Goal: Task Accomplishment & Management: Complete application form

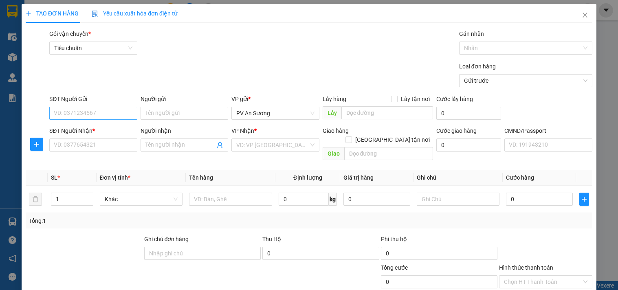
click at [106, 115] on input "SĐT Người Gửi" at bounding box center [93, 113] width 88 height 13
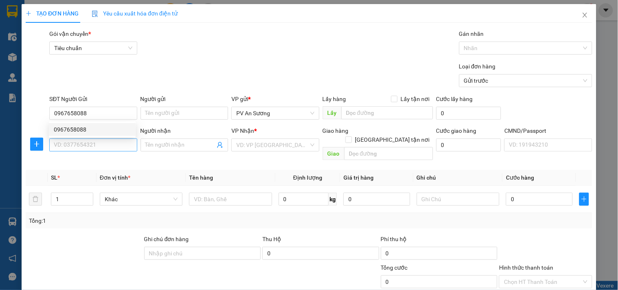
type input "0967658088"
click at [103, 145] on input "SĐT Người Nhận *" at bounding box center [93, 144] width 88 height 13
click at [103, 145] on input "0395" at bounding box center [93, 144] width 88 height 13
type input "0395915108"
click at [109, 145] on input "0395915108" at bounding box center [93, 144] width 88 height 13
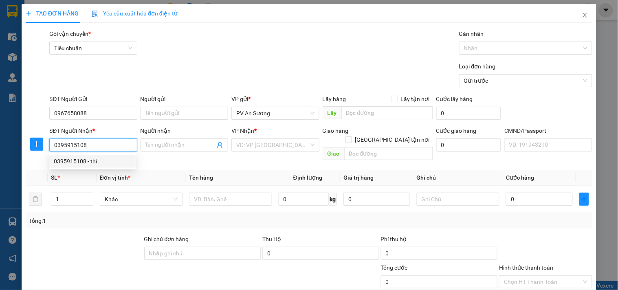
click at [98, 158] on div "0395915108 - thi" at bounding box center [92, 161] width 77 height 9
type input "thi"
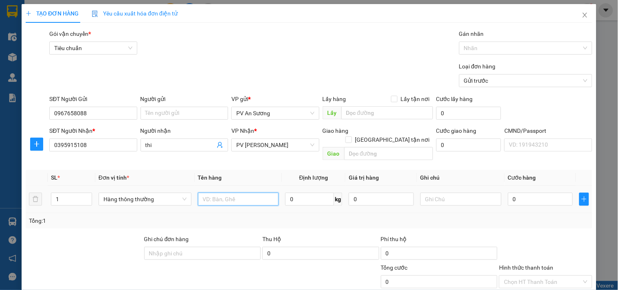
click at [241, 193] on input "text" at bounding box center [238, 199] width 81 height 13
drag, startPoint x: 73, startPoint y: 185, endPoint x: 0, endPoint y: 189, distance: 73.4
click at [0, 189] on div "TẠO ĐƠN HÀNG Yêu cầu xuất hóa đơn điện tử Transit Pickup Surcharge Ids Transit …" at bounding box center [309, 145] width 618 height 290
type input "2"
click at [246, 193] on input "text" at bounding box center [238, 199] width 81 height 13
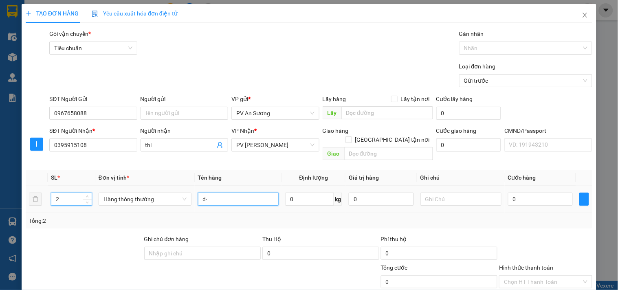
type input "d"
type input "đèn"
click at [431, 193] on input "text" at bounding box center [460, 199] width 81 height 13
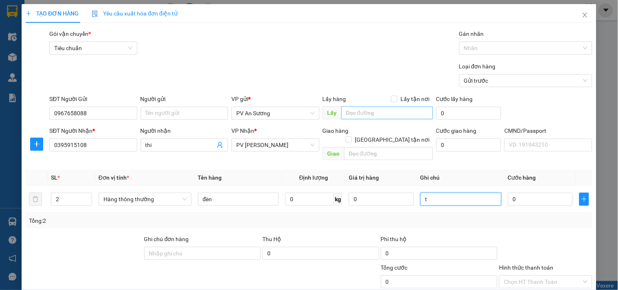
type input "t"
click at [382, 112] on input "text" at bounding box center [387, 112] width 92 height 13
type input "l bao bể"
click at [525, 193] on input "0" at bounding box center [540, 199] width 65 height 13
type input "1"
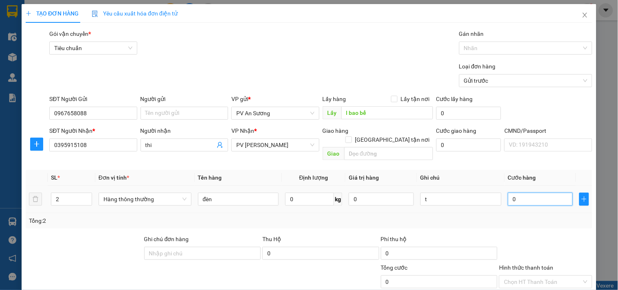
type input "1"
type input "12"
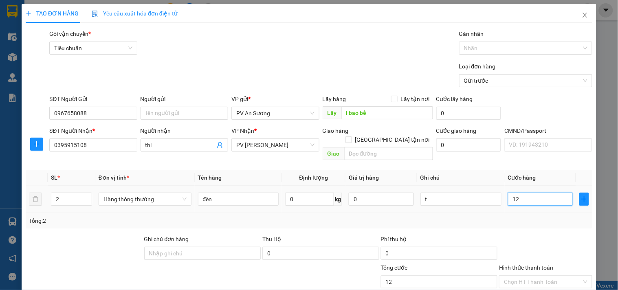
type input "120"
type input "1.200"
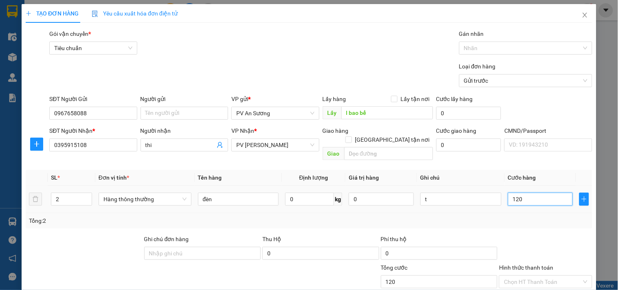
type input "1.200"
type input "12.000"
type input "120.000"
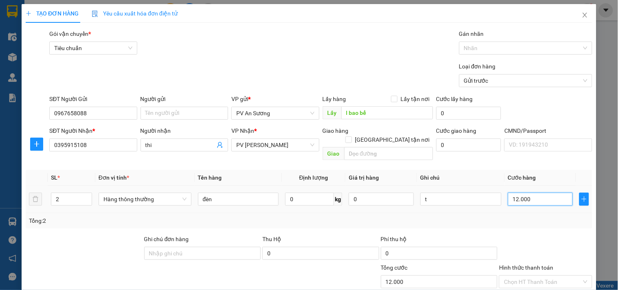
type input "120.000"
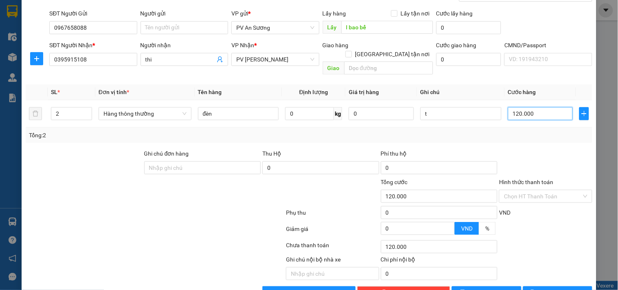
scroll to position [90, 0]
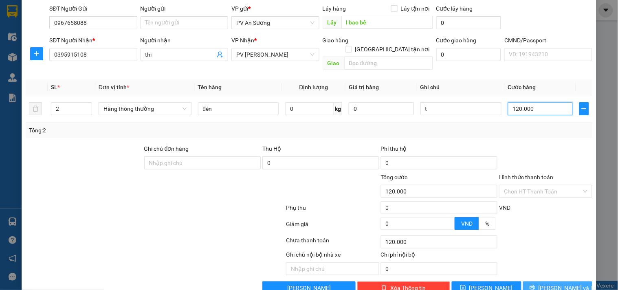
type input "120.000"
click at [555, 283] on span "[PERSON_NAME] và In" at bounding box center [566, 287] width 57 height 9
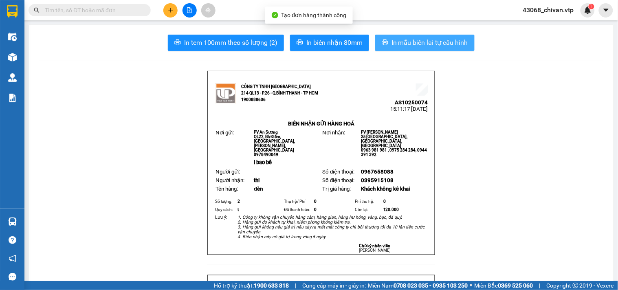
click at [450, 41] on span "In mẫu biên lai tự cấu hình" at bounding box center [429, 42] width 77 height 10
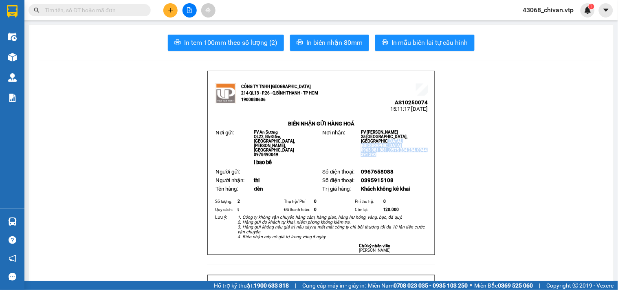
drag, startPoint x: 386, startPoint y: 152, endPoint x: 362, endPoint y: 145, distance: 25.5
click at [362, 145] on td "PV Đức Xuyên Xã [GEOGRAPHIC_DATA], [GEOGRAPHIC_DATA], [GEOGRAPHIC_DATA] 0963 98…" at bounding box center [394, 143] width 68 height 29
click at [377, 157] on span "0963 981 981 , 0975 284 284, 0944 391 392" at bounding box center [394, 152] width 66 height 9
click at [393, 157] on p "0963 981 981 , 0975 284 284, 0944 391 392" at bounding box center [394, 152] width 66 height 9
drag, startPoint x: 388, startPoint y: 155, endPoint x: 349, endPoint y: 139, distance: 42.6
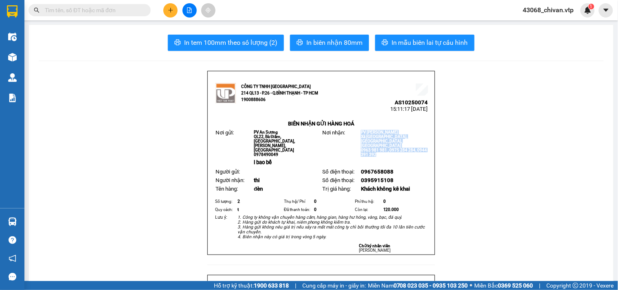
click at [349, 139] on tr "Nơi gửi: PV An Sương QL22, Bà Điểm, [GEOGRAPHIC_DATA], [GEOGRAPHIC_DATA], [GEOG…" at bounding box center [321, 143] width 214 height 29
click at [369, 152] on span "0963 981 981 , 0975 284 284, 0944 391 392" at bounding box center [394, 152] width 66 height 9
drag, startPoint x: 394, startPoint y: 156, endPoint x: 355, endPoint y: 135, distance: 44.5
click at [355, 135] on tr "Nơi gửi: PV An Sương QL22, Bà Điểm, [GEOGRAPHIC_DATA], [GEOGRAPHIC_DATA], [GEOG…" at bounding box center [321, 143] width 214 height 29
click at [389, 156] on p "0963 981 981 , 0975 284 284, 0944 391 392" at bounding box center [394, 152] width 66 height 9
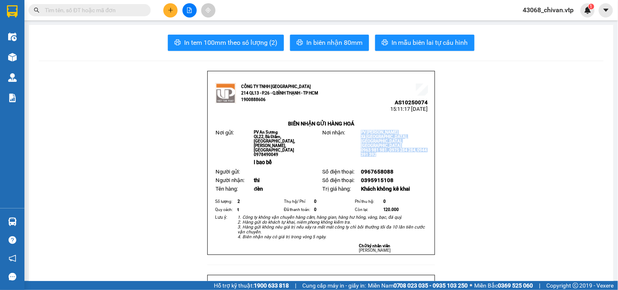
drag, startPoint x: 380, startPoint y: 151, endPoint x: 356, endPoint y: 134, distance: 29.6
click at [356, 134] on tr "Nơi gửi: PV An Sương QL22, Bà Điểm, [GEOGRAPHIC_DATA], [GEOGRAPHIC_DATA], [GEOG…" at bounding box center [321, 143] width 214 height 29
click at [383, 153] on p "0963 981 981 , 0975 284 284, 0944 391 392" at bounding box center [394, 152] width 66 height 9
drag, startPoint x: 387, startPoint y: 156, endPoint x: 355, endPoint y: 135, distance: 38.1
click at [355, 135] on tr "Nơi gửi: PV An Sương QL22, Bà Điểm, [GEOGRAPHIC_DATA], [GEOGRAPHIC_DATA], [GEOG…" at bounding box center [321, 143] width 214 height 29
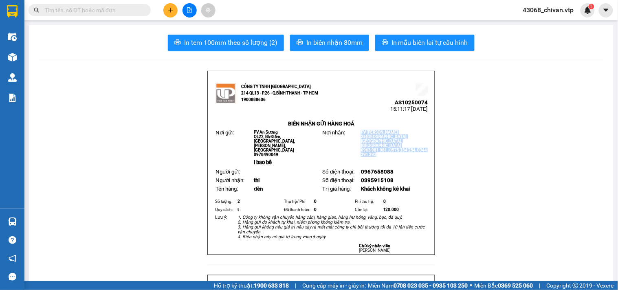
click at [374, 156] on span "0963 981 981 , 0975 284 284, 0944 391 392" at bounding box center [394, 152] width 66 height 9
drag, startPoint x: 387, startPoint y: 156, endPoint x: 356, endPoint y: 151, distance: 30.8
click at [360, 151] on td "PV Đức Xuyên Xã [GEOGRAPHIC_DATA], [GEOGRAPHIC_DATA], [GEOGRAPHIC_DATA] 0963 98…" at bounding box center [394, 143] width 68 height 29
click at [377, 152] on span "0963 981 981 , 0975 284 284, 0944 391 392" at bounding box center [394, 152] width 66 height 9
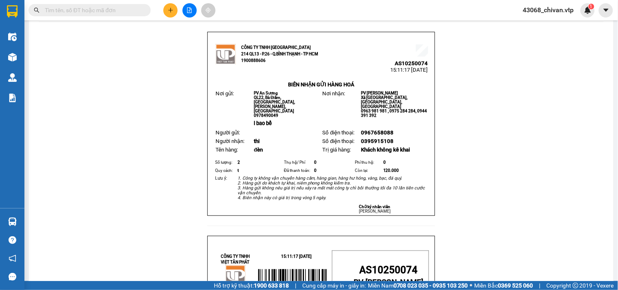
scroll to position [27, 0]
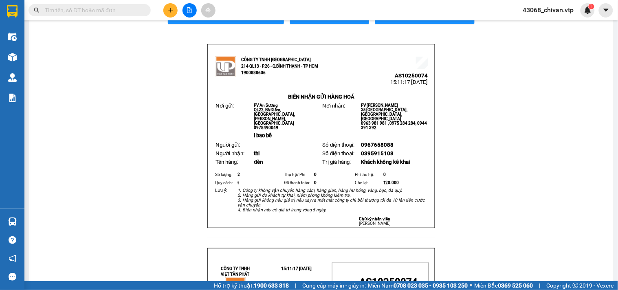
click at [165, 9] on button at bounding box center [170, 10] width 14 height 14
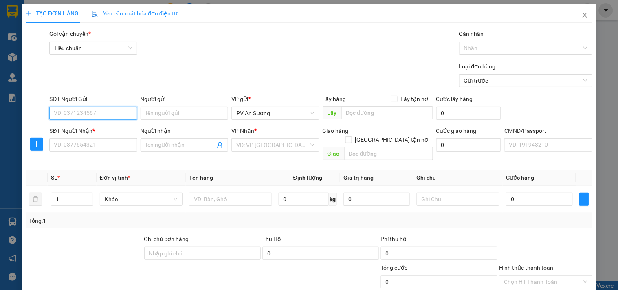
click at [97, 108] on input "SĐT Người Gửi" at bounding box center [93, 113] width 88 height 13
type input "0983485455"
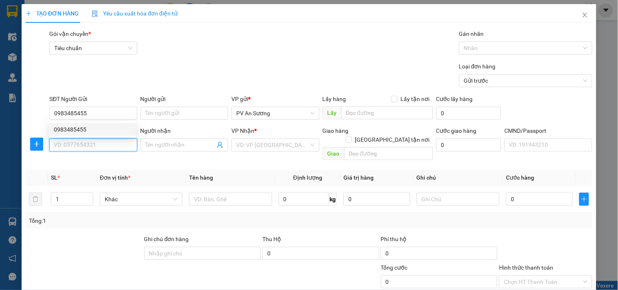
click at [92, 142] on input "SĐT Người Nhận *" at bounding box center [93, 144] width 88 height 13
type input "0857456471"
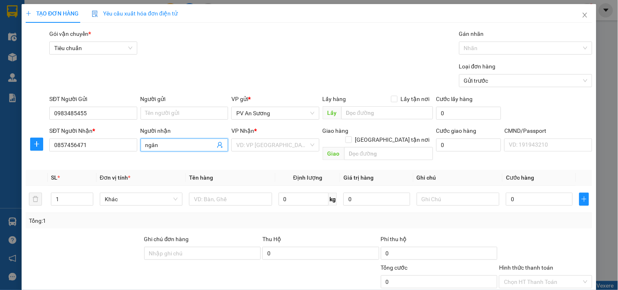
type input "ngân"
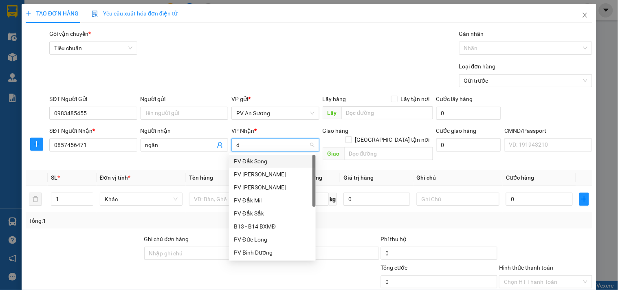
type input "dm"
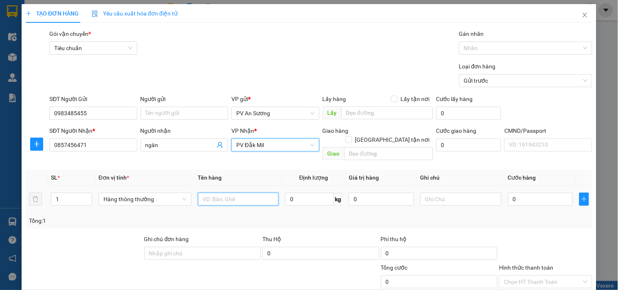
click at [220, 193] on input "text" at bounding box center [238, 199] width 81 height 13
type input "d"
type input "đồ cjpwo"
type input "b"
drag, startPoint x: 233, startPoint y: 192, endPoint x: 71, endPoint y: 183, distance: 162.3
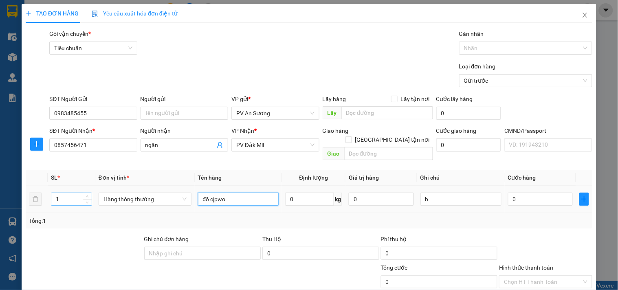
click at [71, 186] on tr "1 Hàng thông thường đồ cjpwo 0 kg 0 b 0" at bounding box center [309, 199] width 566 height 27
type input "d"
type input "đ"
type input "d"
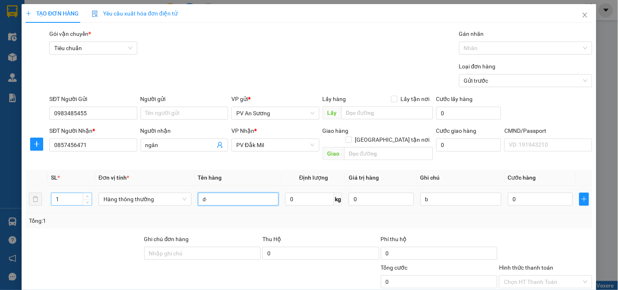
type input "d"
type input "đồ chơi"
type input "80"
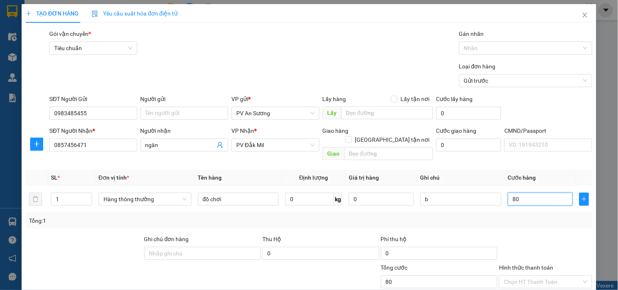
type input "800"
type input "8.000"
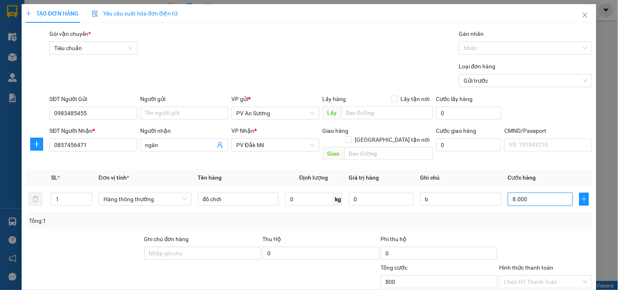
type input "8.000"
type input "80.000"
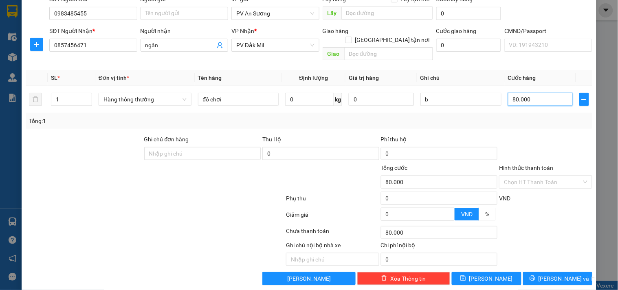
scroll to position [102, 0]
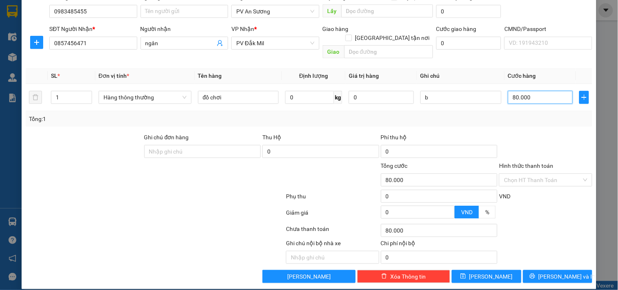
type input "80.000"
click at [574, 270] on button "[PERSON_NAME] và In" at bounding box center [557, 276] width 69 height 13
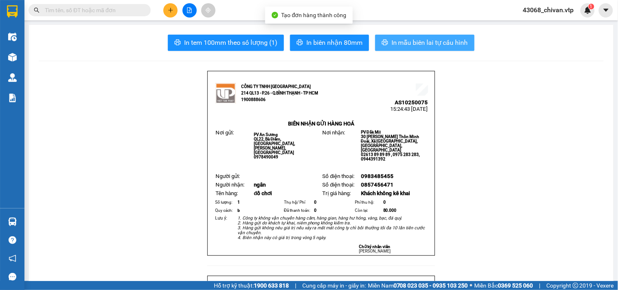
click at [414, 46] on span "In mẫu biên lai tự cấu hình" at bounding box center [429, 42] width 77 height 10
